Goal: Find specific page/section: Find specific page/section

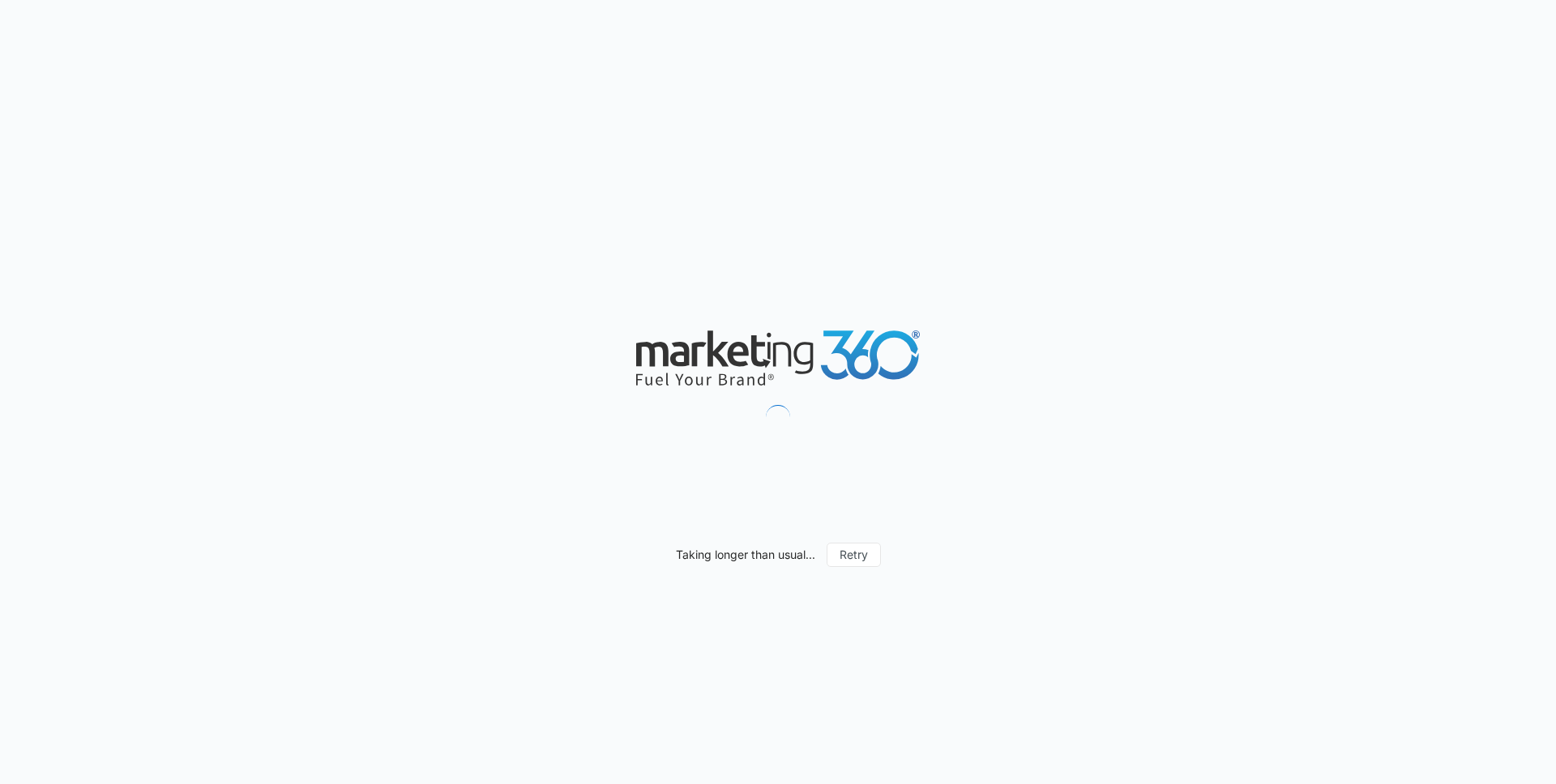
scroll to position [1504, 0]
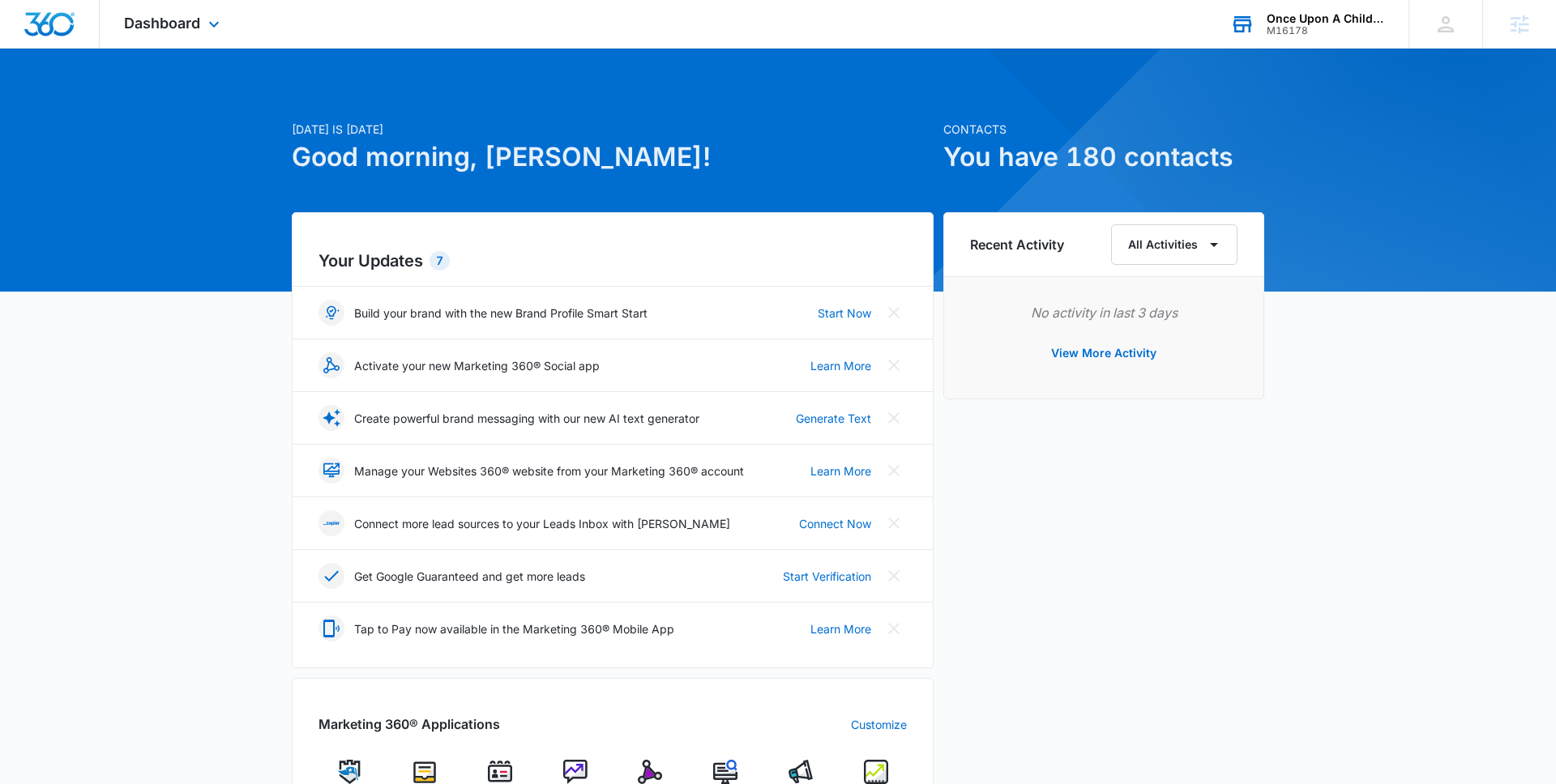
click at [1277, 20] on div "Once Upon A Child Rock Hill" at bounding box center [1326, 18] width 118 height 13
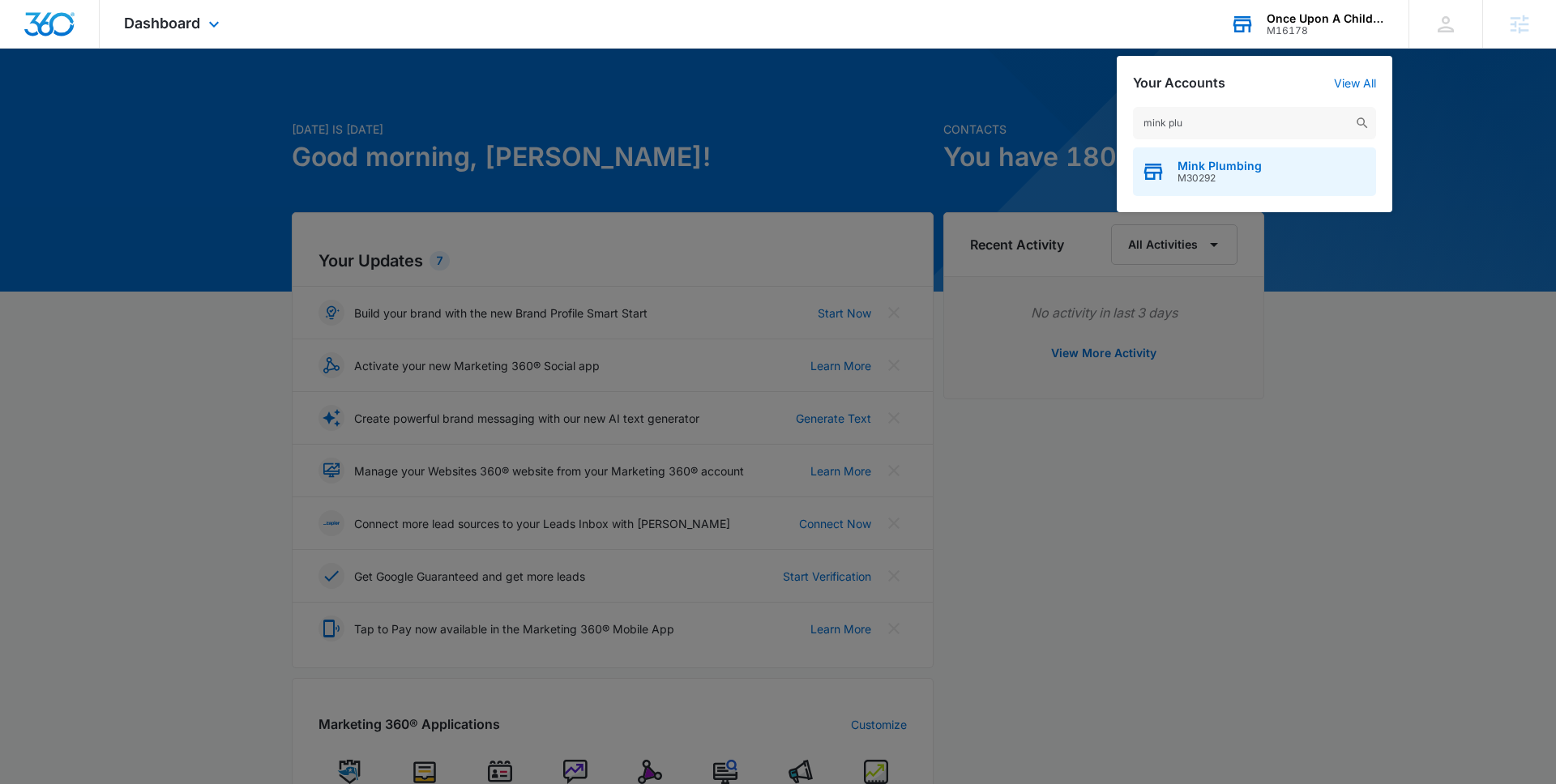
type input "mink plu"
click at [1230, 158] on div "Mink Plumbing M30292" at bounding box center [1255, 172] width 244 height 49
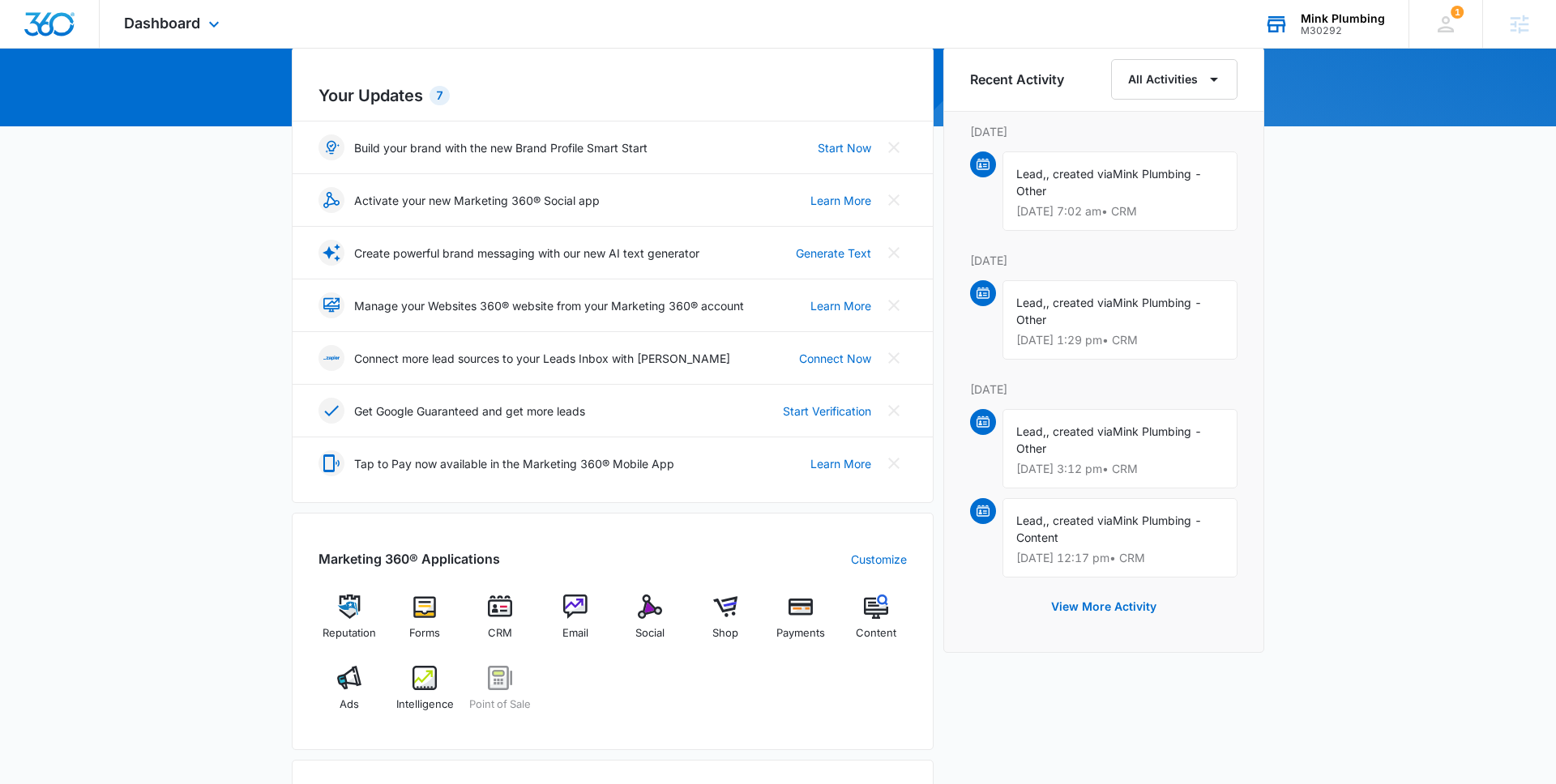
scroll to position [174, 0]
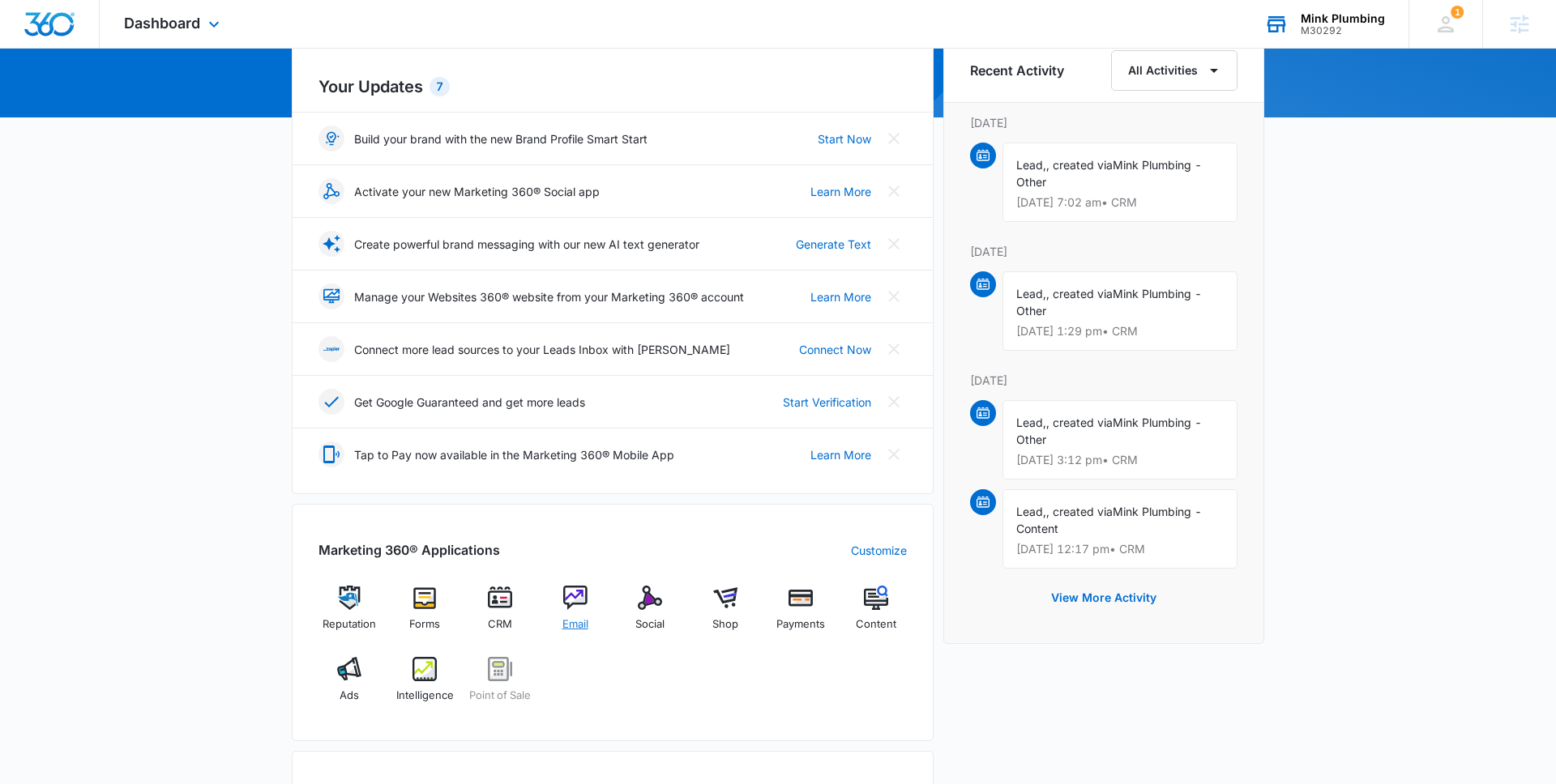
click at [582, 614] on div "Email" at bounding box center [575, 615] width 63 height 59
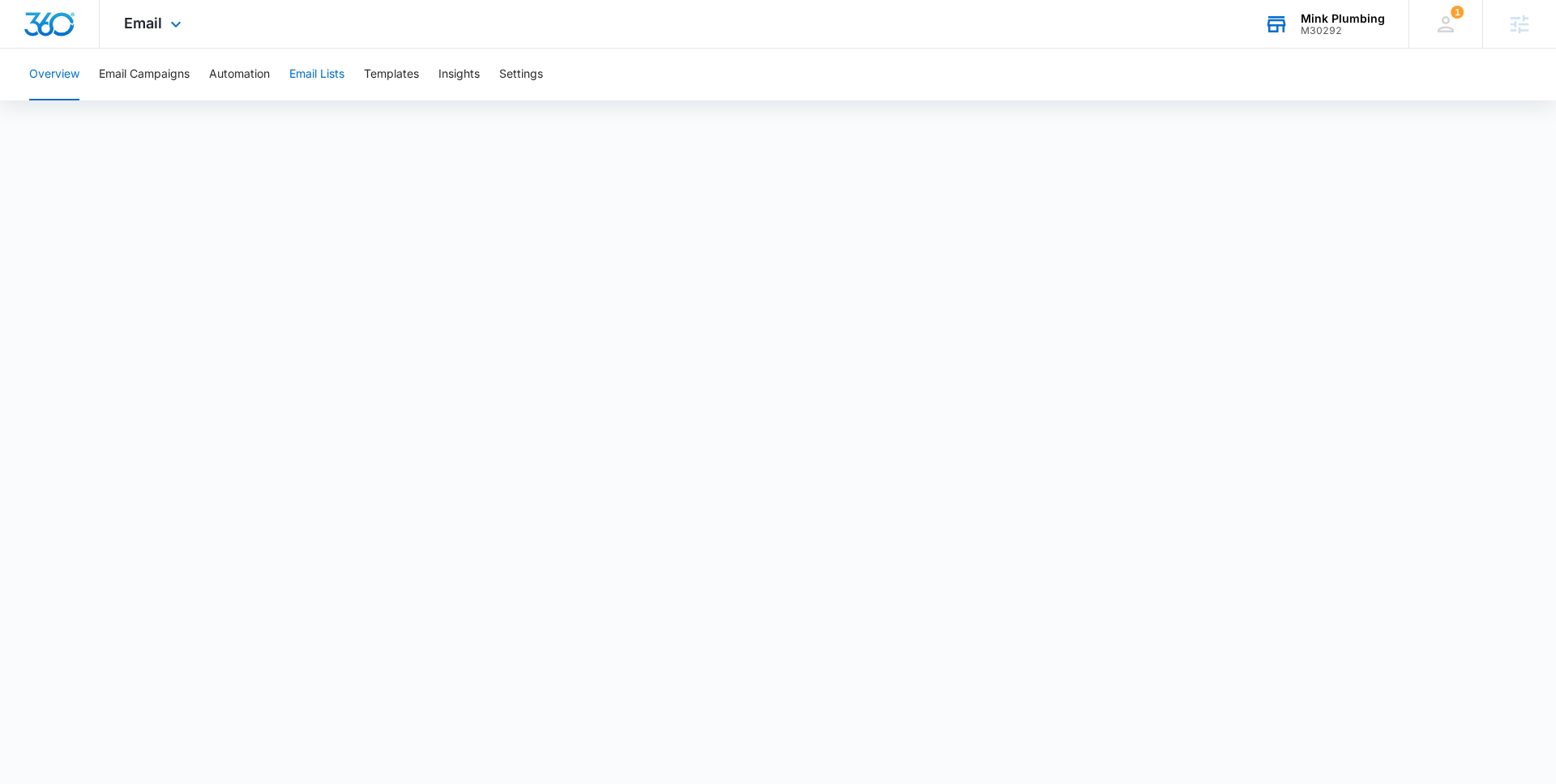
click at [311, 79] on button "Email Lists" at bounding box center [317, 74] width 55 height 52
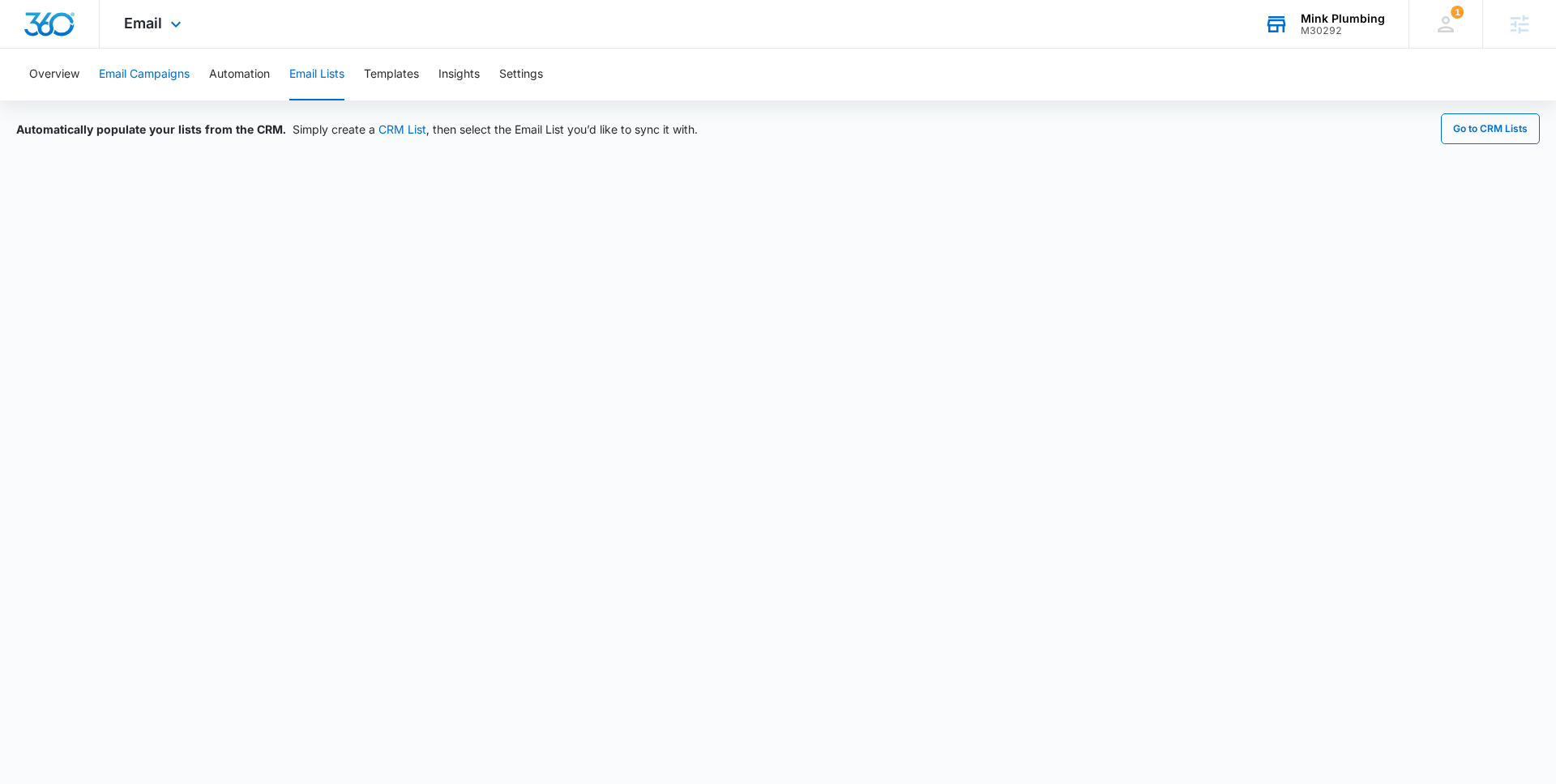
click at [134, 77] on button "Email Campaigns" at bounding box center [144, 74] width 90 height 52
